Goal: Information Seeking & Learning: Learn about a topic

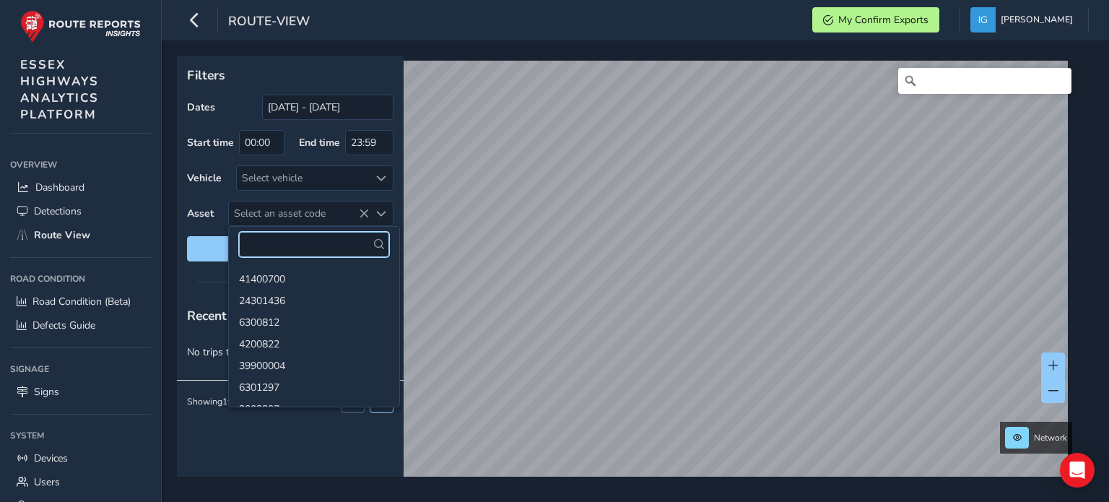
paste input "4200568"
type input "4200568"
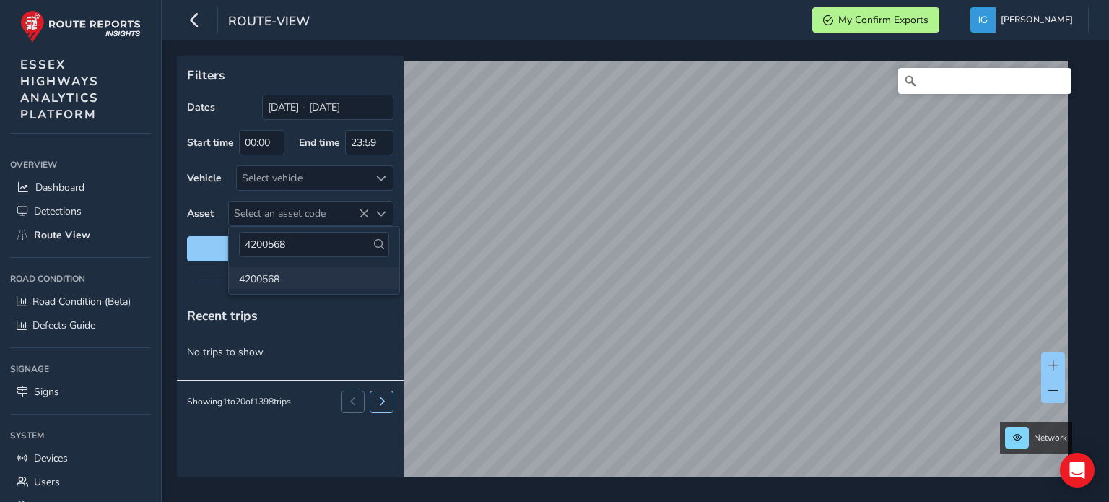
click at [264, 282] on li "4200568" at bounding box center [314, 278] width 170 height 22
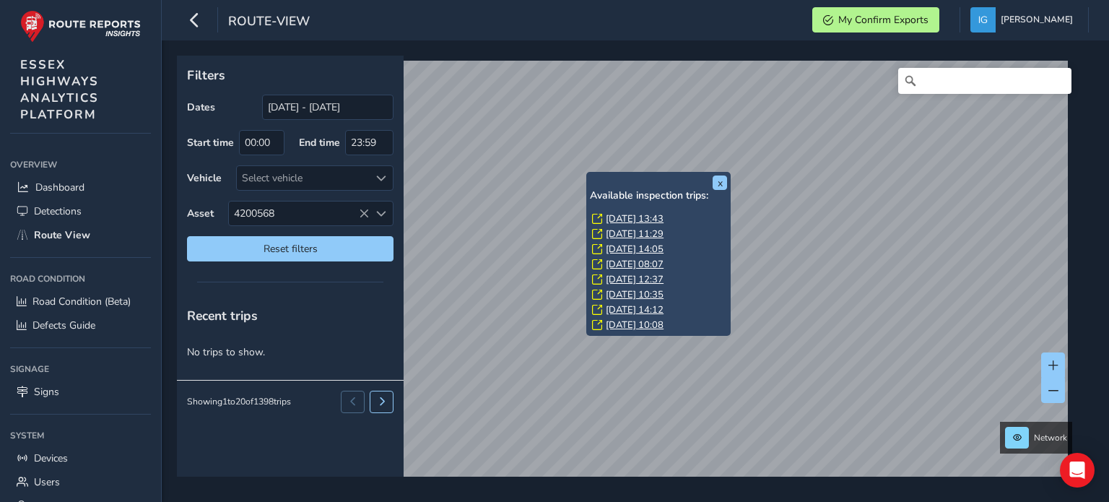
click at [613, 217] on link "[DATE] 13:43" at bounding box center [635, 218] width 58 height 13
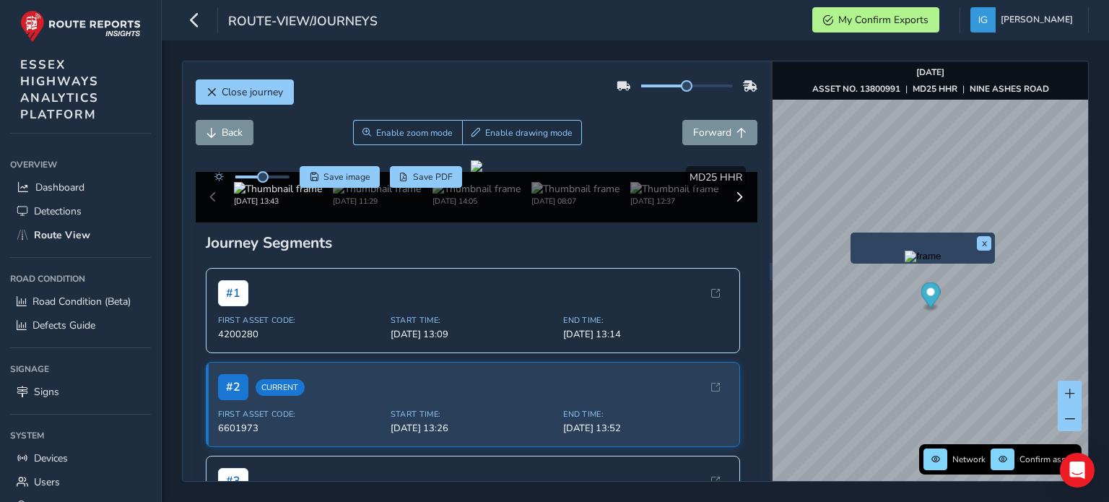
click at [905, 262] on img "Preview frame" at bounding box center [923, 257] width 36 height 12
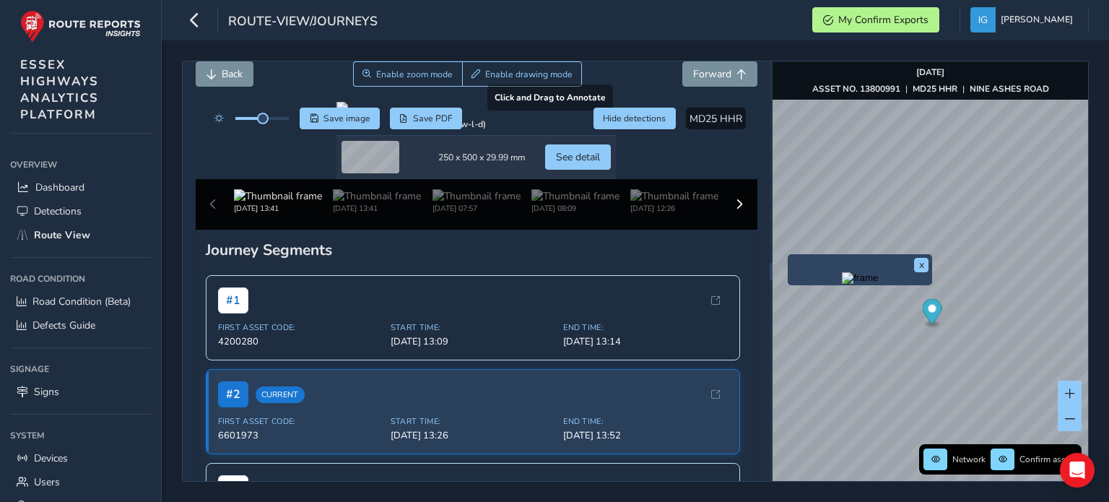
scroll to position [144, 0]
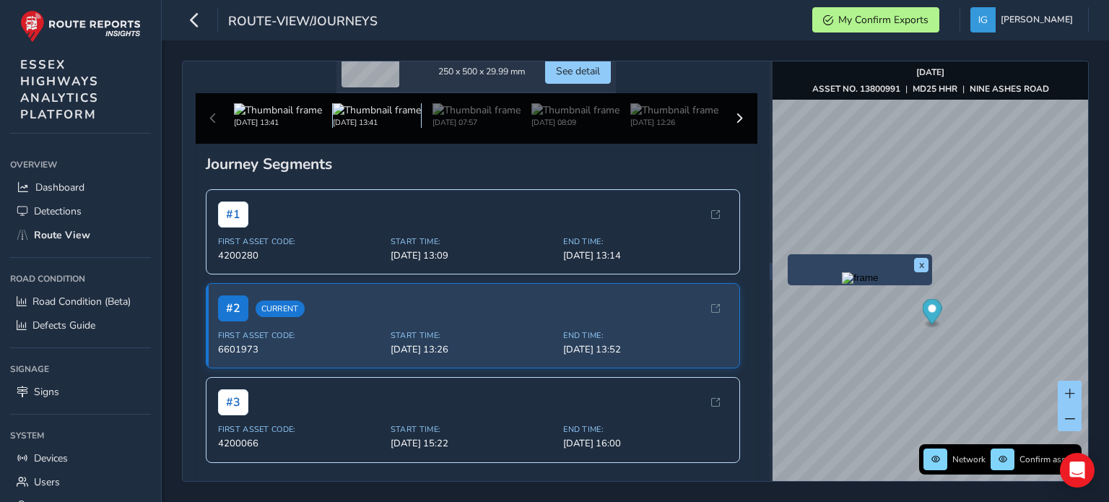
click at [364, 117] on img at bounding box center [377, 110] width 88 height 14
